Goal: Information Seeking & Learning: Check status

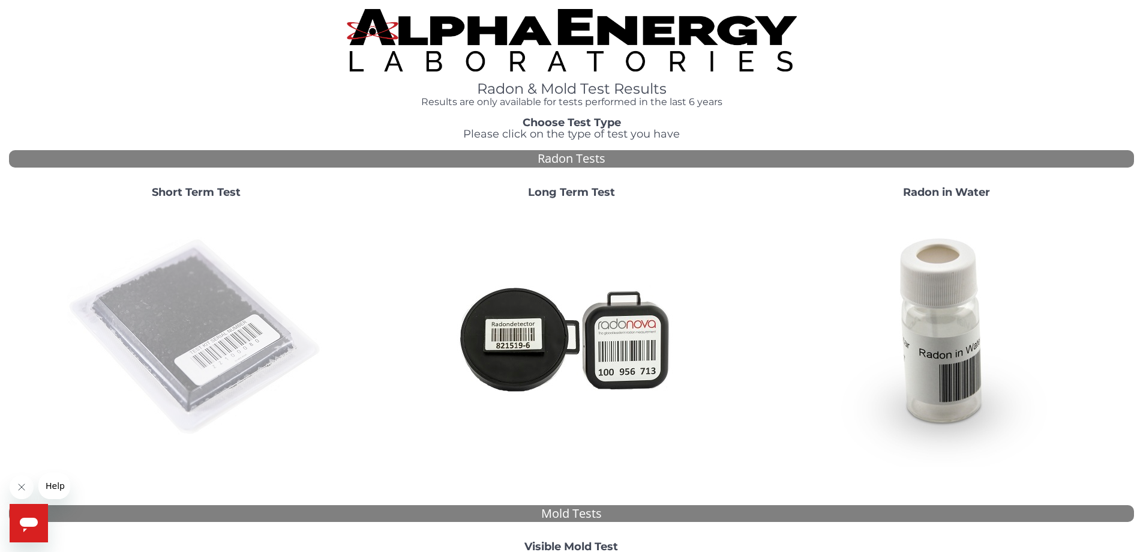
click at [172, 280] on img at bounding box center [196, 337] width 258 height 258
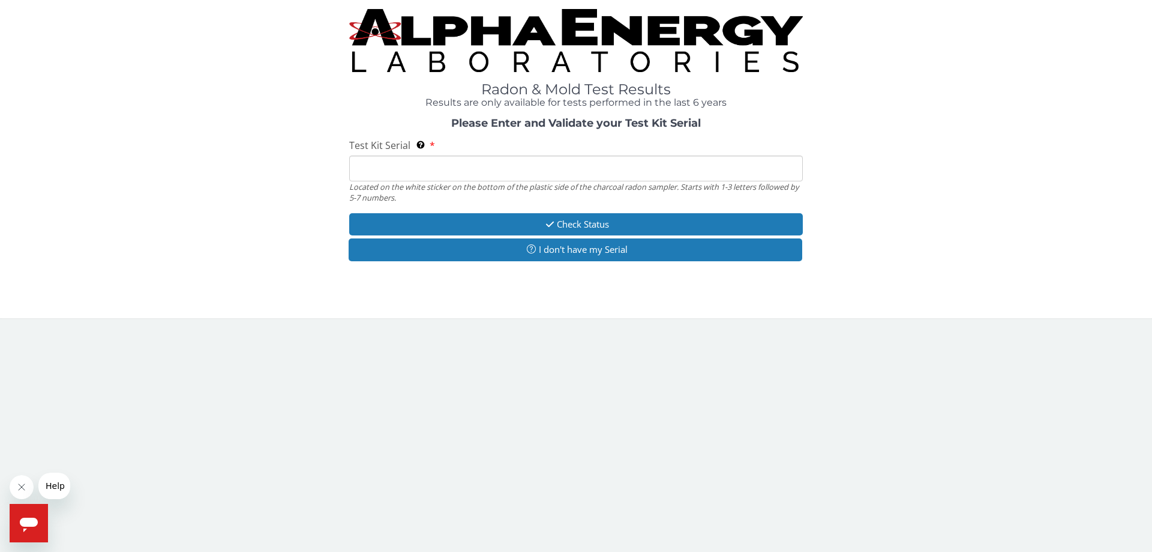
click at [373, 172] on input "Test Kit Serial Located on the white sticker on the bottom of the plastic side …" at bounding box center [576, 168] width 454 height 26
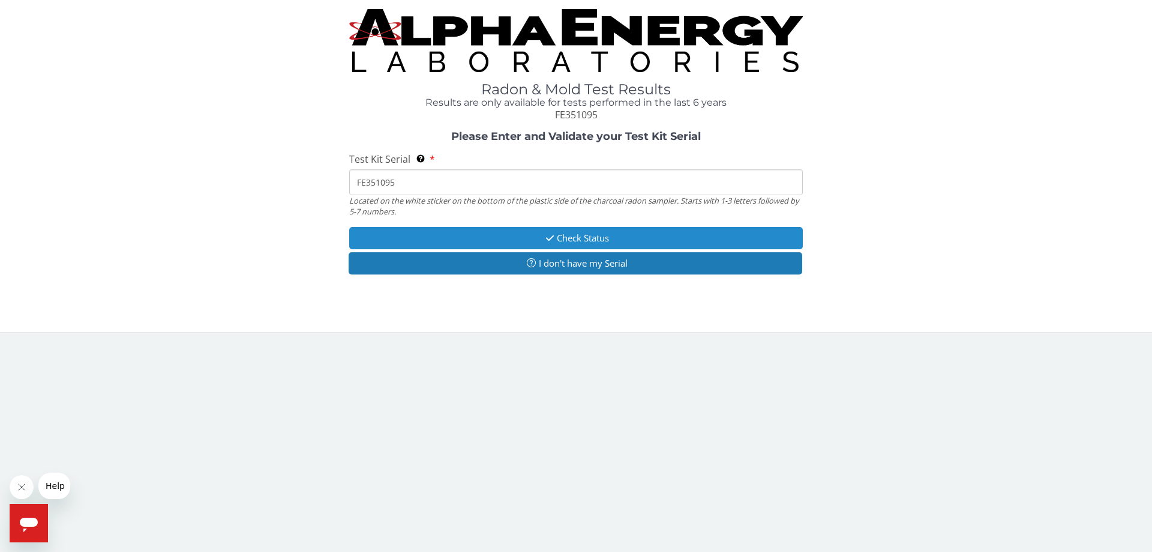
type input "FE351095"
click at [559, 235] on button "Check Status" at bounding box center [576, 238] width 454 height 22
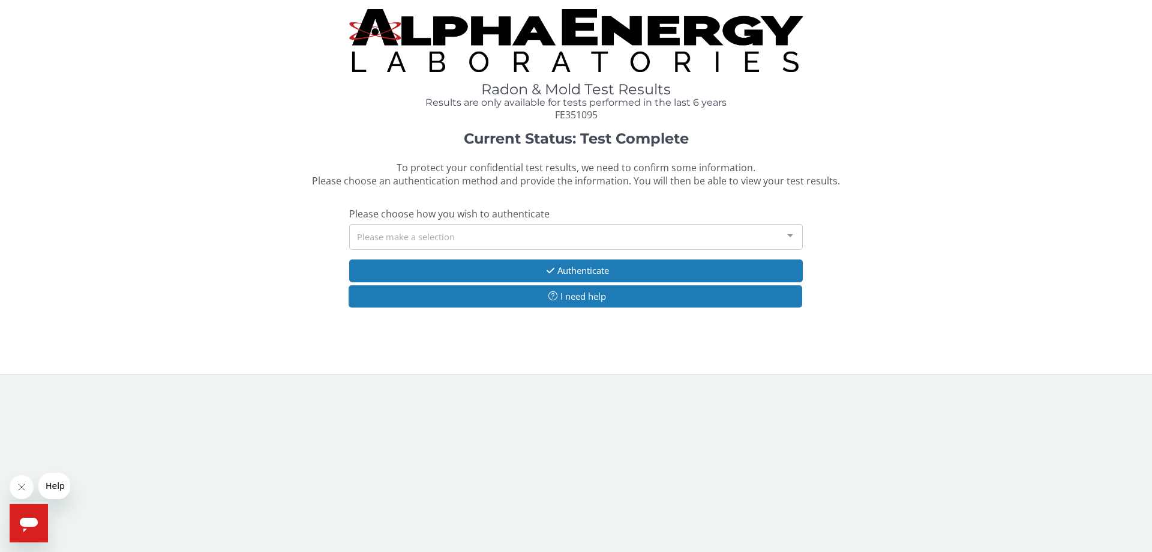
click at [490, 239] on div "Please make a selection" at bounding box center [576, 237] width 454 height 26
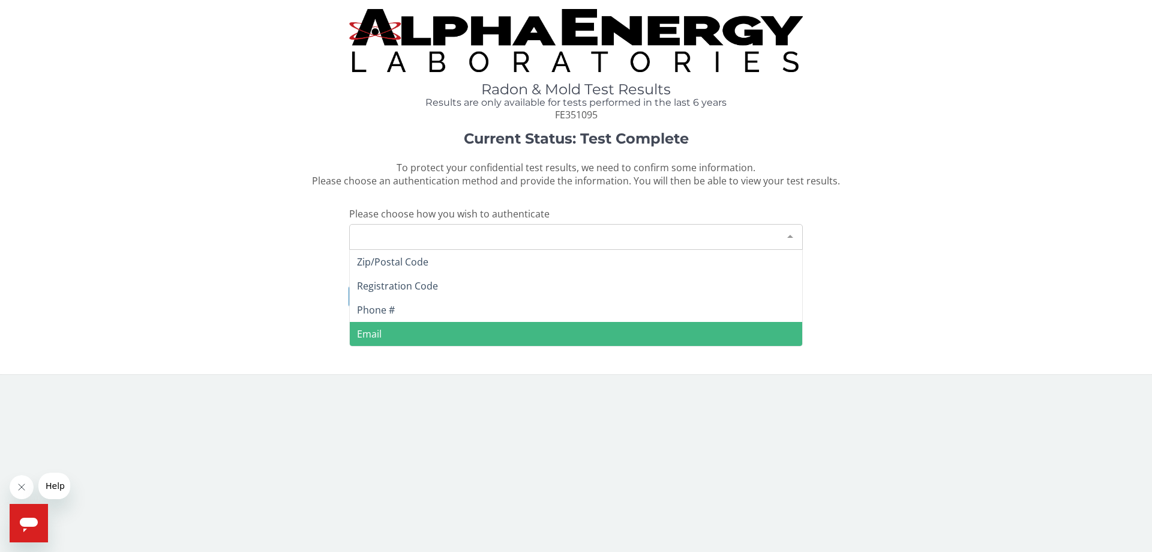
click at [387, 333] on span "Email" at bounding box center [576, 334] width 452 height 24
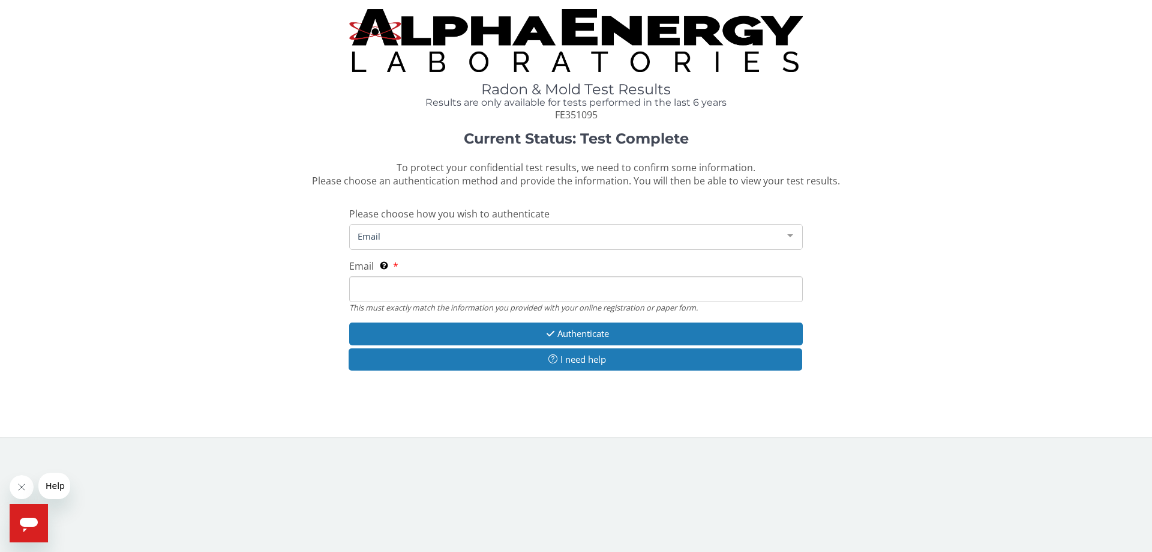
click at [388, 238] on span "Email" at bounding box center [567, 235] width 424 height 13
click at [387, 293] on input "Email This must exactly match the information you provided with your online reg…" at bounding box center [576, 289] width 454 height 26
type input "[EMAIL_ADDRESS][DOMAIN_NAME]"
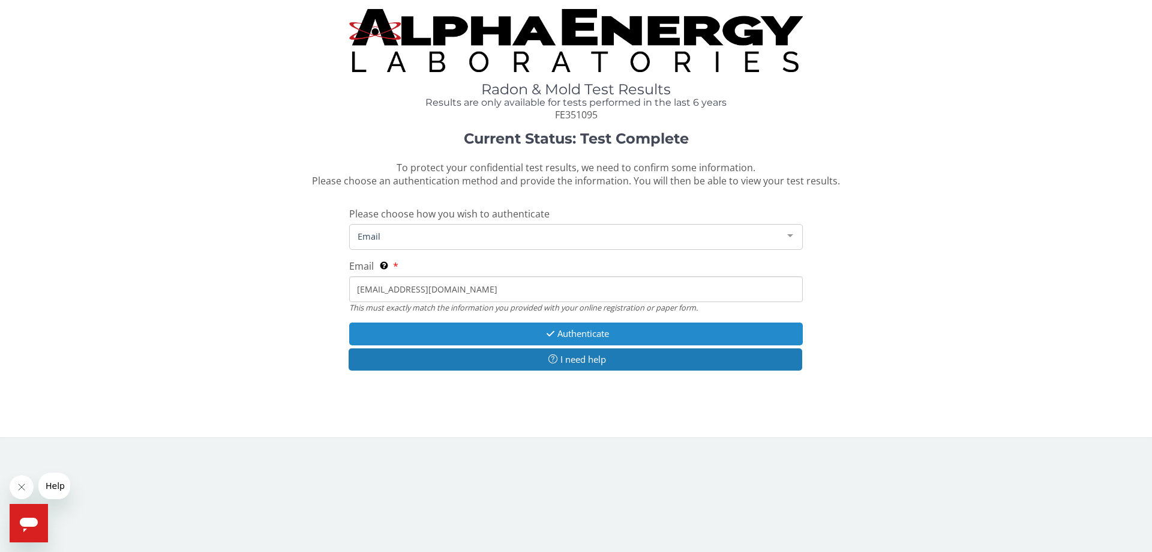
click at [558, 334] on button "Authenticate" at bounding box center [576, 333] width 454 height 22
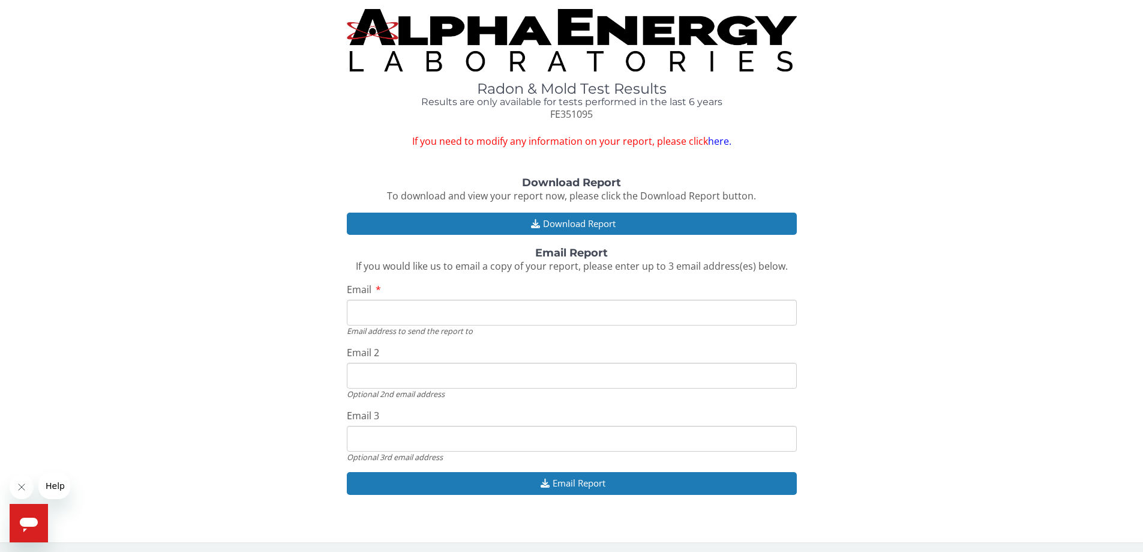
click at [371, 312] on input "Email" at bounding box center [572, 312] width 450 height 26
type input "[EMAIL_ADDRESS][DOMAIN_NAME]"
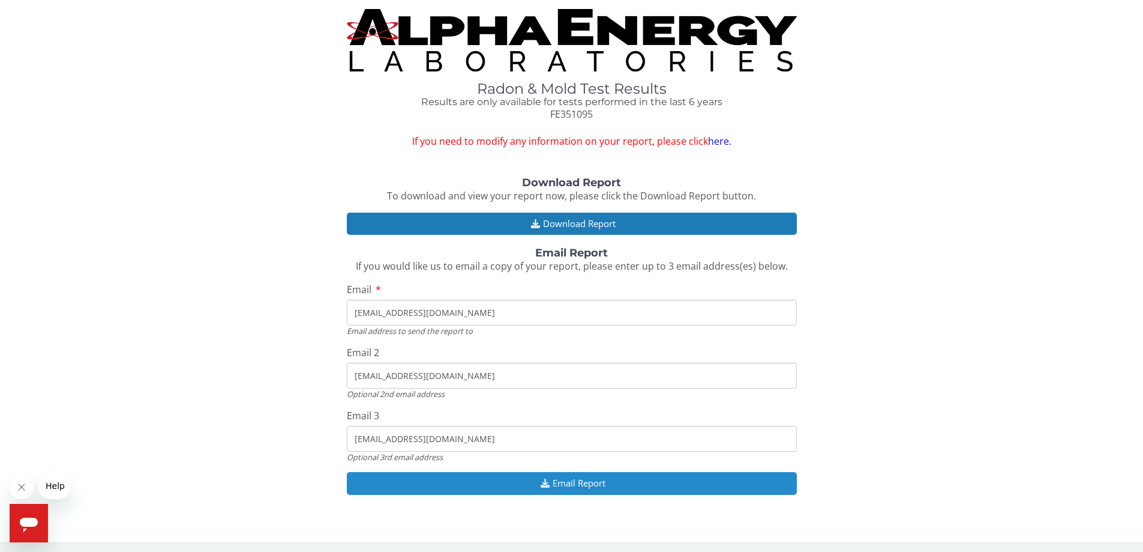
click at [567, 483] on button "Email Report" at bounding box center [572, 483] width 450 height 22
